Goal: Find specific page/section: Find specific page/section

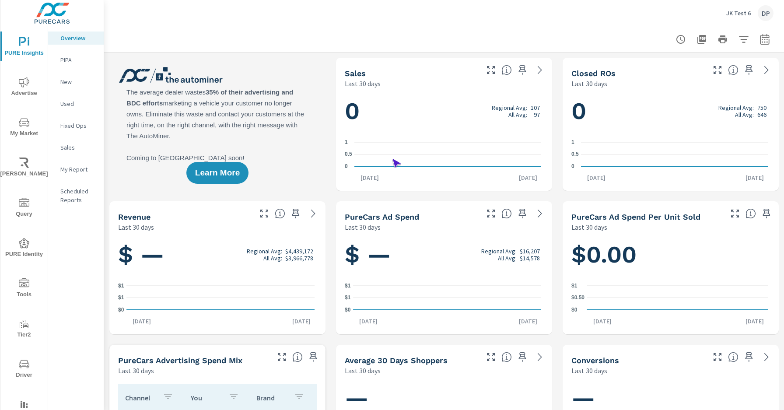
click at [22, 369] on span "Driver" at bounding box center [24, 369] width 42 height 21
